Goal: Information Seeking & Learning: Learn about a topic

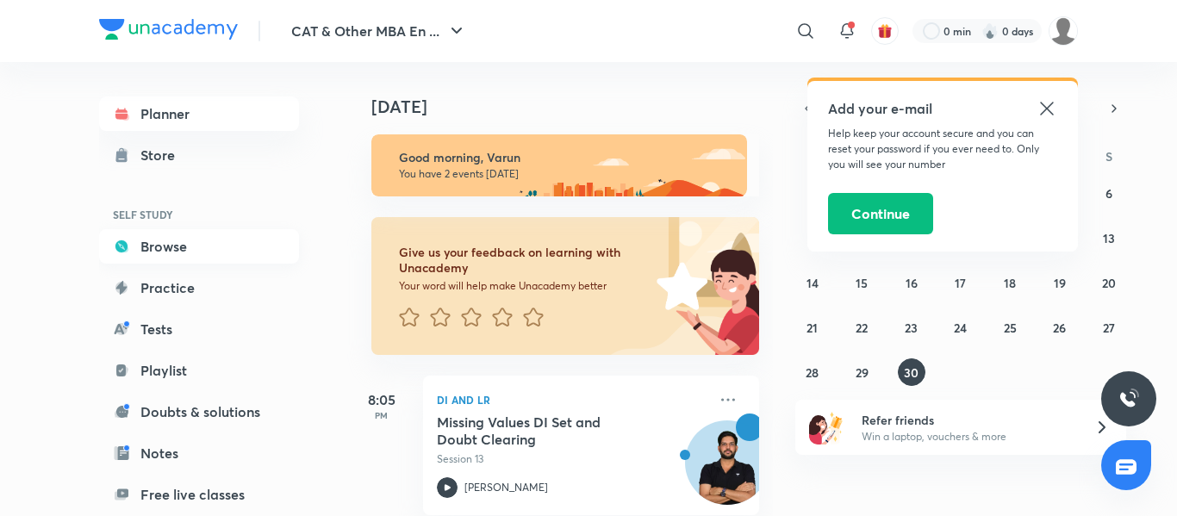
click at [160, 257] on link "Browse" at bounding box center [199, 246] width 200 height 34
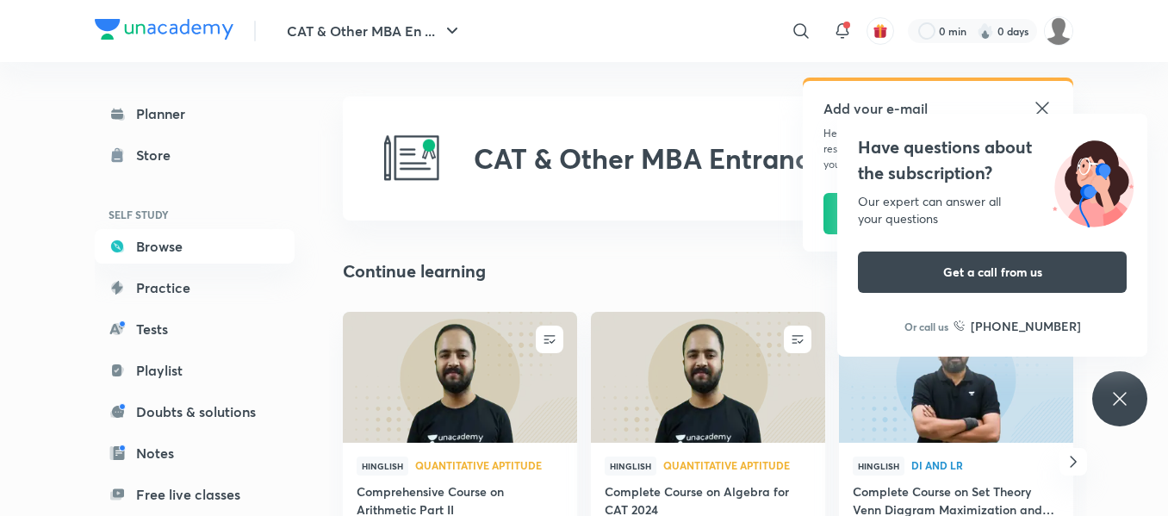
click at [1039, 112] on icon at bounding box center [1042, 108] width 13 height 13
click at [1125, 406] on icon at bounding box center [1120, 399] width 21 height 21
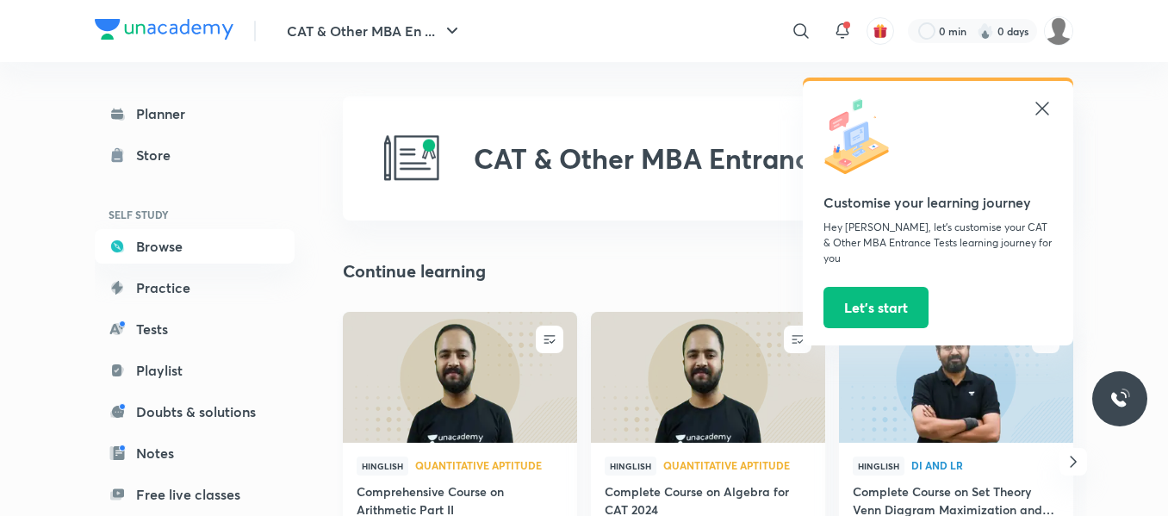
scroll to position [156, 0]
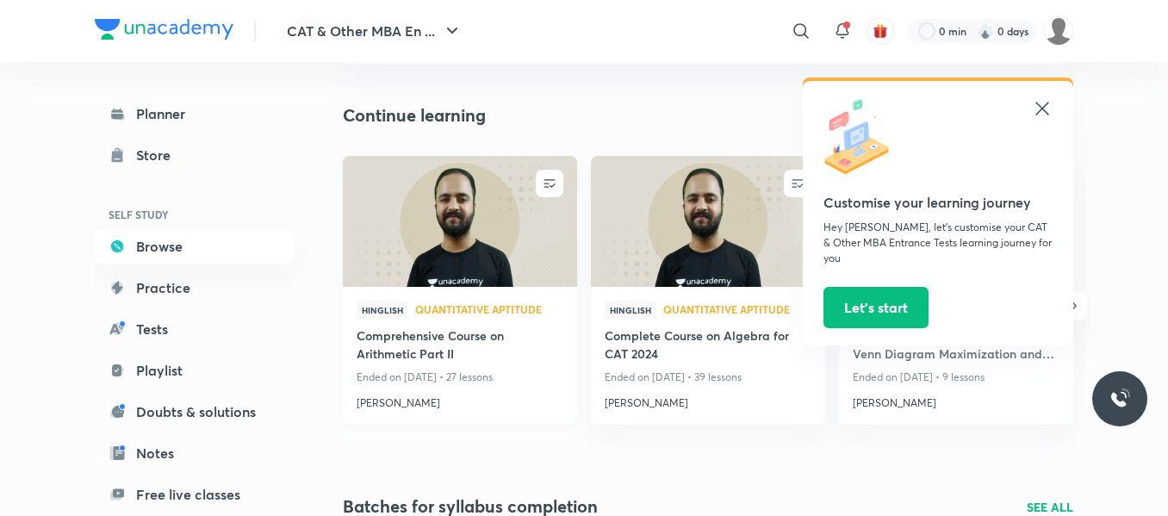
click at [470, 334] on h4 "Comprehensive Course on Arithmetic Part II" at bounding box center [460, 347] width 207 height 40
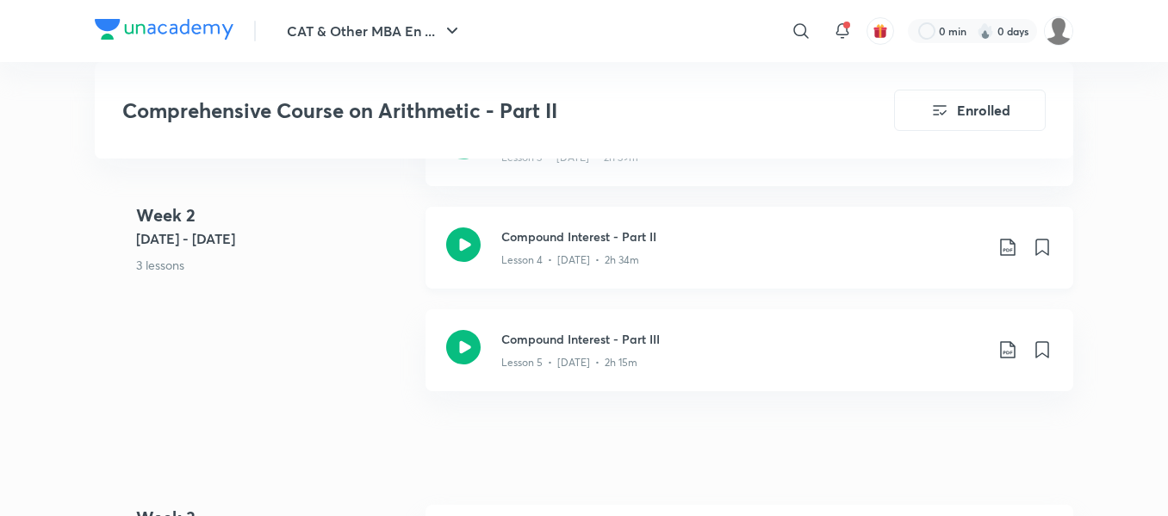
scroll to position [1068, 0]
click at [662, 350] on div "Lesson 5 • [DATE] • 2h 15m" at bounding box center [743, 361] width 483 height 22
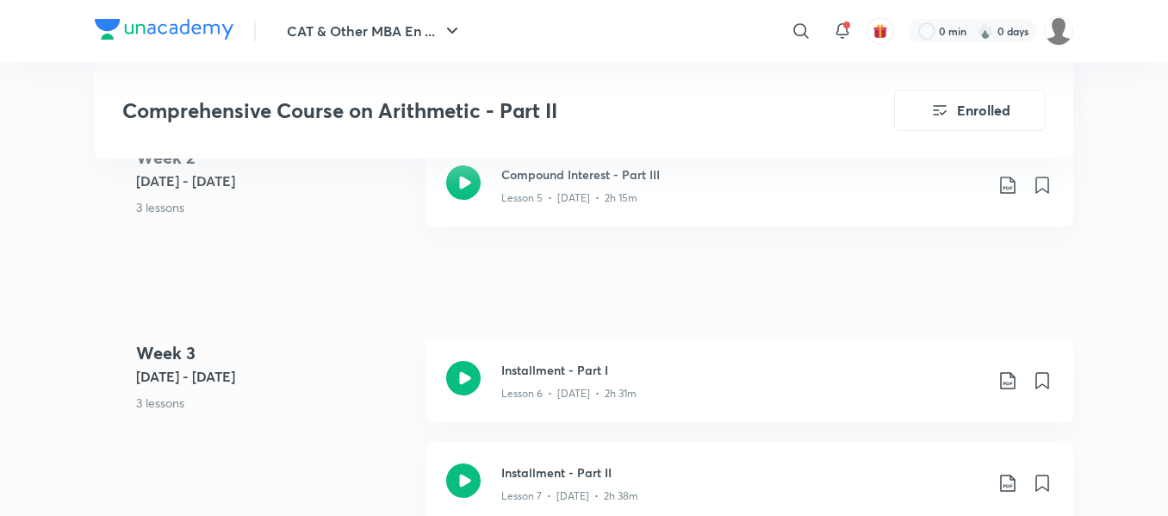
scroll to position [1235, 0]
click at [677, 383] on div "Lesson 6 • [DATE] • 2h 31m" at bounding box center [743, 389] width 483 height 22
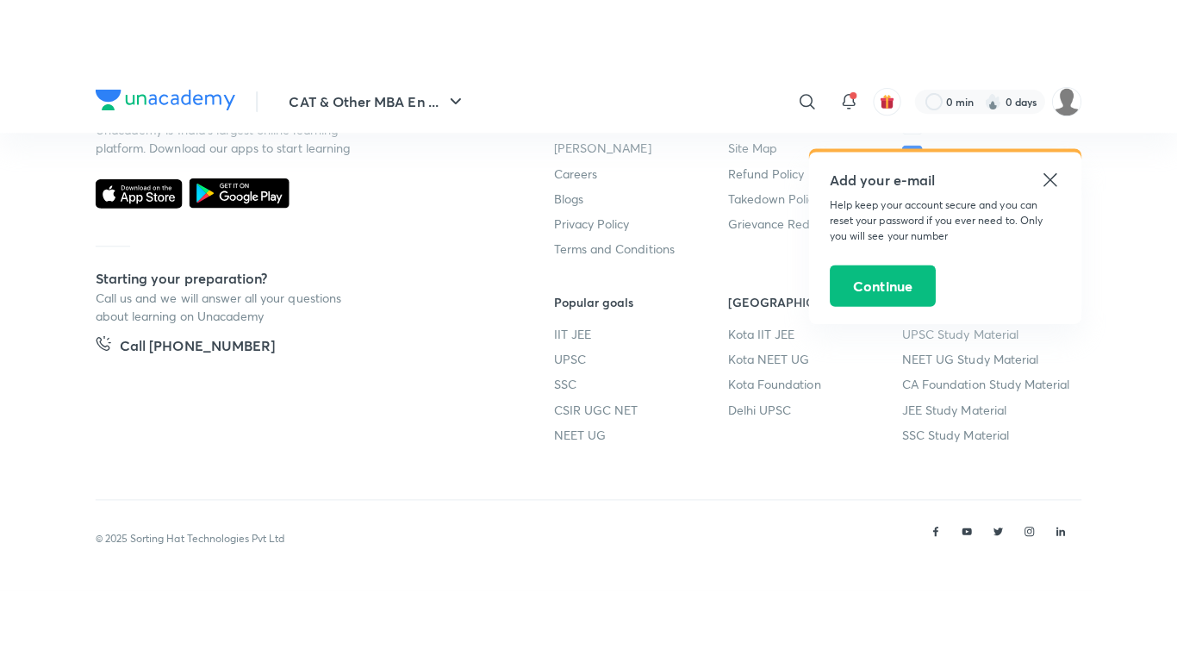
scroll to position [996, 0]
